Goal: Communication & Community: Answer question/provide support

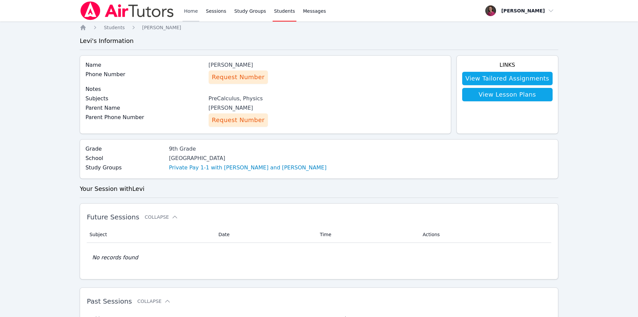
click at [189, 12] on link "Home" at bounding box center [191, 10] width 16 height 21
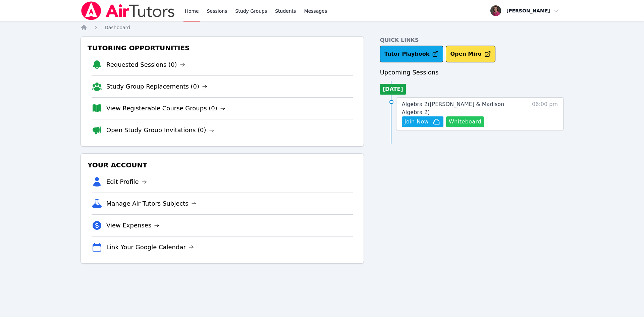
click at [467, 116] on button "Whiteboard" at bounding box center [465, 121] width 38 height 11
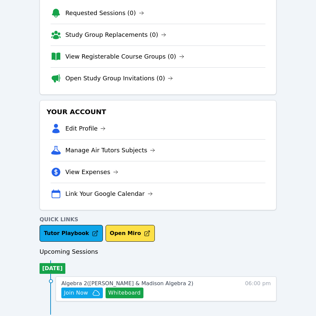
scroll to position [53, 0]
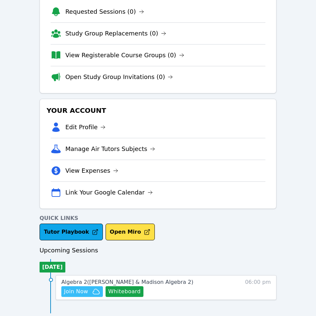
click at [74, 293] on span "Join Now" at bounding box center [76, 292] width 24 height 8
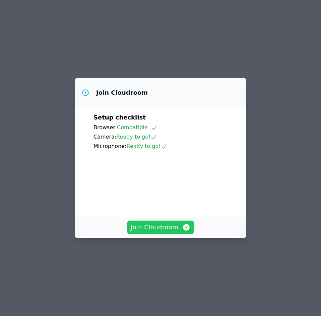
click at [153, 232] on span "Join Cloudroom" at bounding box center [161, 227] width 60 height 9
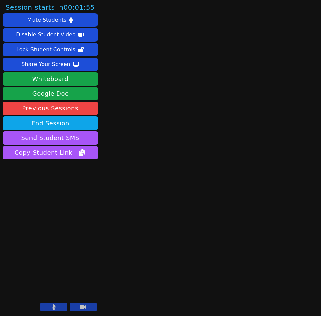
click at [90, 306] on button at bounding box center [83, 307] width 27 height 8
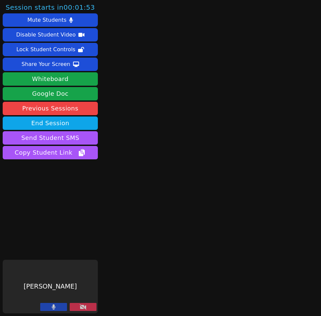
click at [90, 306] on button at bounding box center [83, 307] width 27 height 8
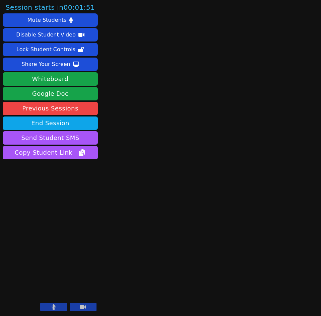
click at [60, 305] on button at bounding box center [53, 307] width 27 height 8
click at [55, 309] on icon at bounding box center [53, 307] width 7 height 5
